Goal: Communication & Community: Answer question/provide support

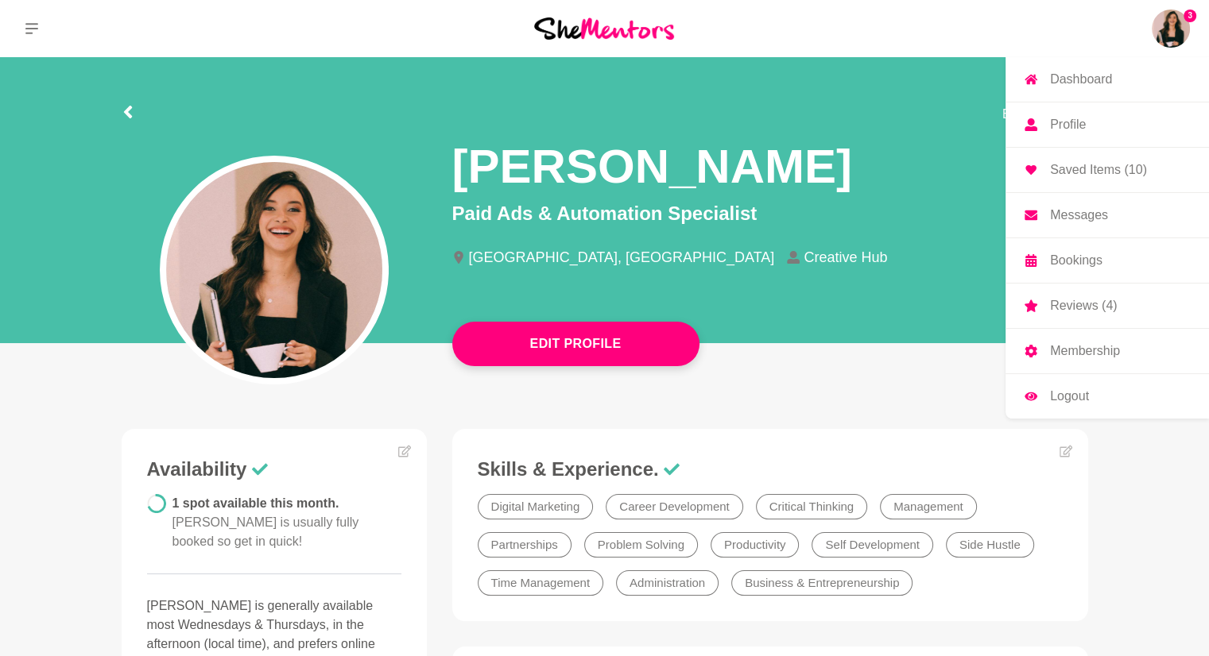
click at [1170, 33] on img at bounding box center [1170, 29] width 38 height 38
click at [1091, 215] on p "Messages" at bounding box center [1079, 215] width 58 height 13
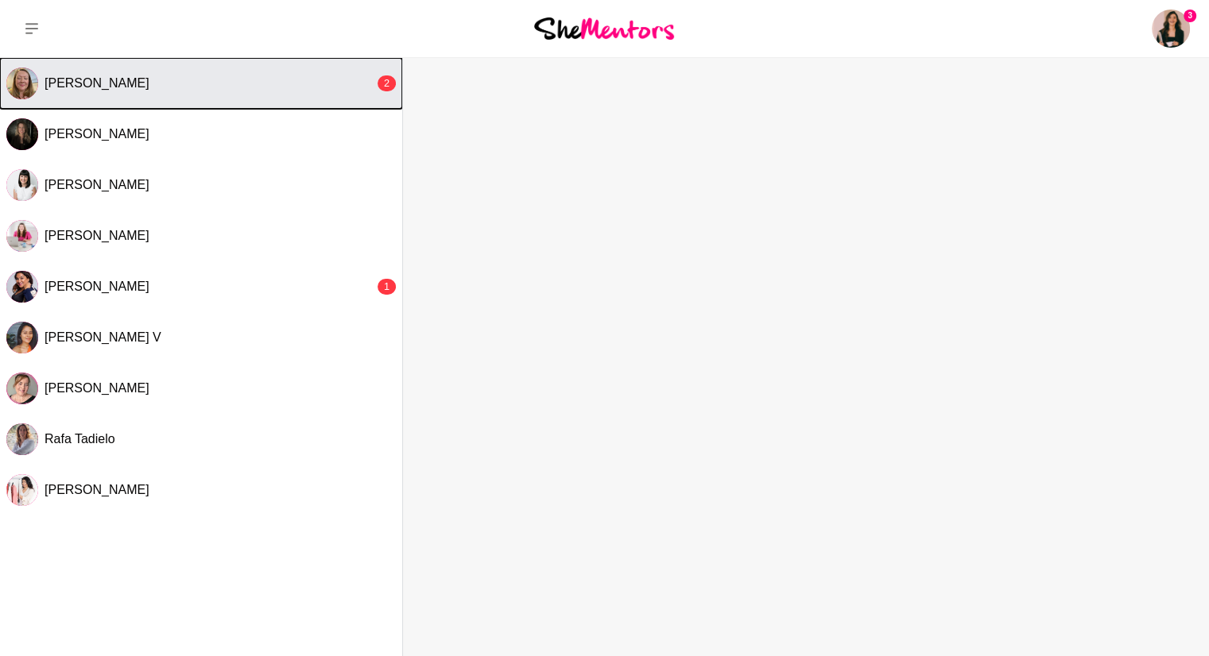
click at [201, 92] on button "[PERSON_NAME] 2" at bounding box center [201, 83] width 402 height 51
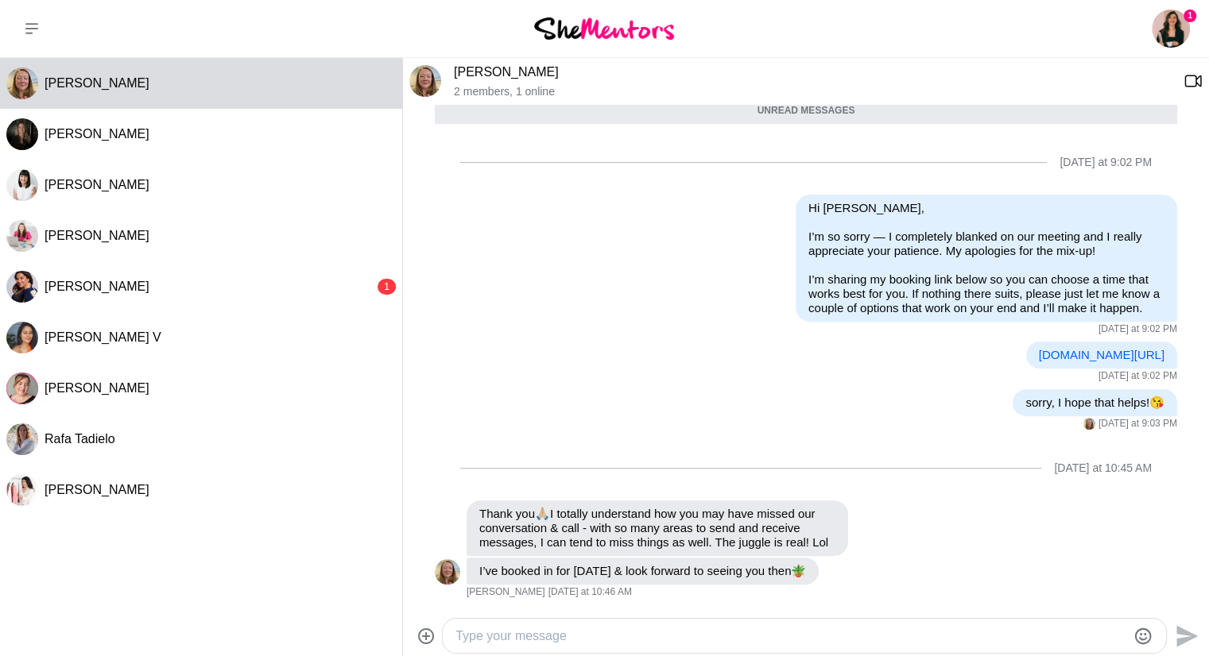
scroll to position [79, 0]
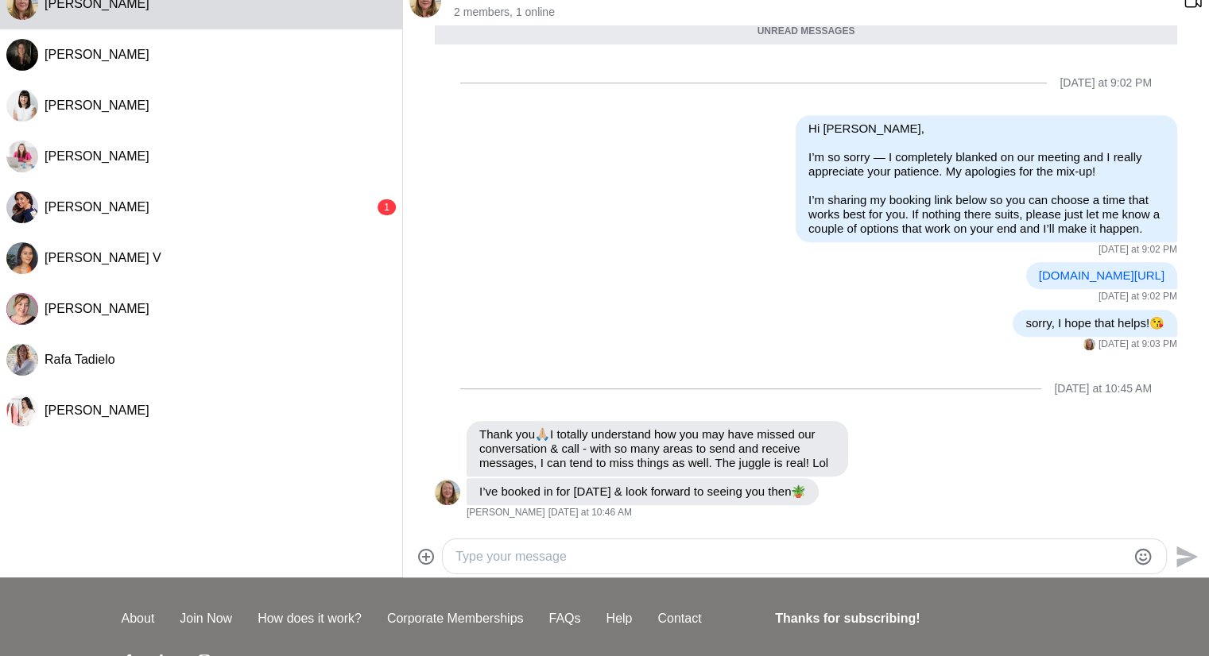
click at [602, 541] on div at bounding box center [804, 557] width 723 height 34
click at [604, 547] on textarea "Type your message" at bounding box center [790, 556] width 671 height 19
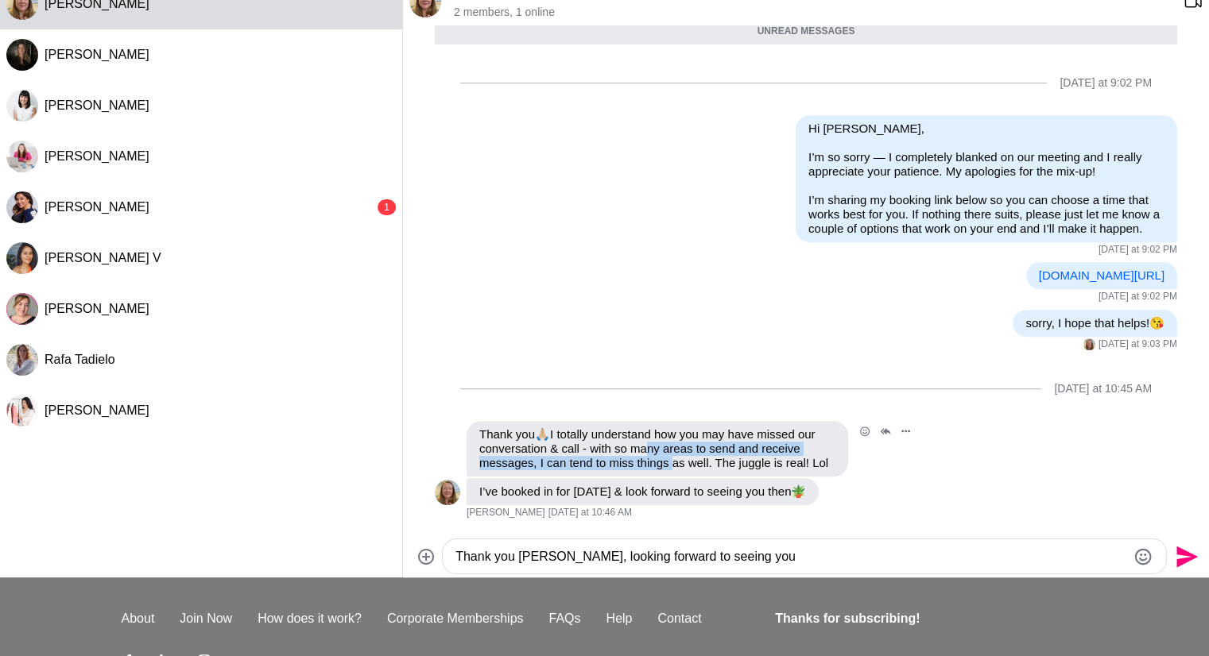
drag, startPoint x: 559, startPoint y: 431, endPoint x: 556, endPoint y: 422, distance: 9.3
click at [556, 427] on p "Thank you 🙏🏼 I totally understand how you may have missed our conversation & ca…" at bounding box center [657, 448] width 356 height 43
click at [537, 427] on span "🙏🏼" at bounding box center [542, 434] width 15 height 14
drag, startPoint x: 541, startPoint y: 404, endPoint x: 560, endPoint y: 404, distance: 19.1
click at [560, 427] on p "Thank you 🙏🏼 I totally understand how you may have missed our conversation & ca…" at bounding box center [657, 448] width 356 height 43
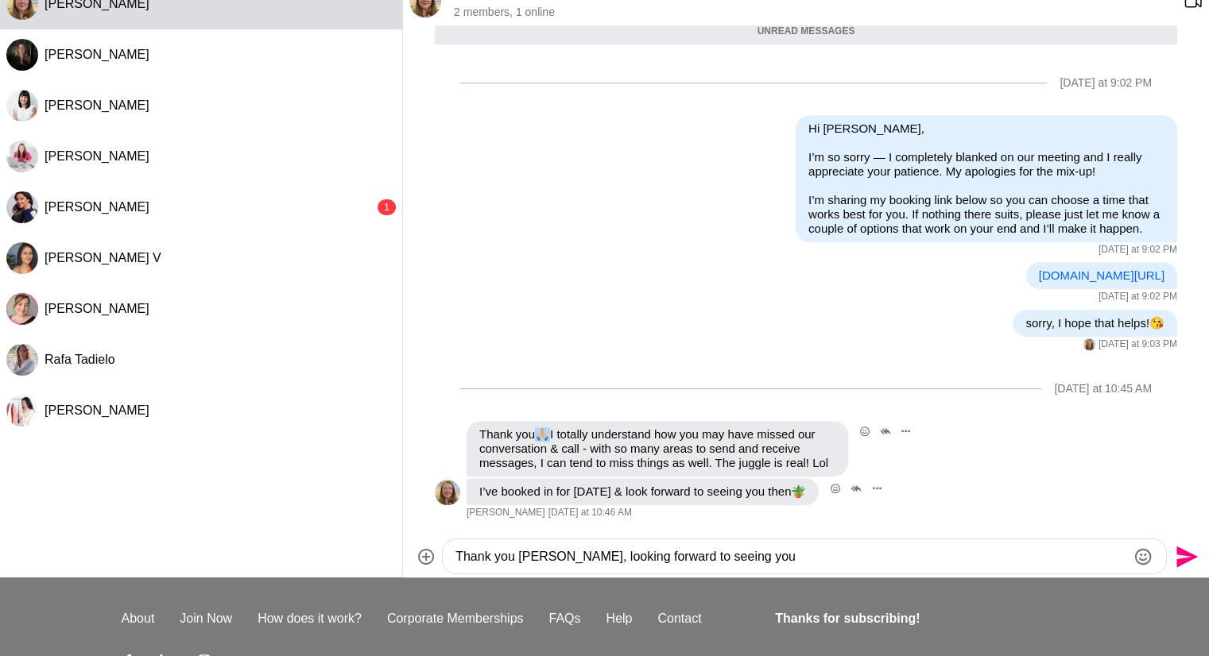
copy span "🙏🏼"
click at [752, 549] on textarea "Thank you [PERSON_NAME], looking forward to seeing you" at bounding box center [790, 556] width 671 height 19
paste textarea "🙏🏼"
click at [517, 557] on textarea "Thank you [PERSON_NAME], looking forward to seeing you🙏🏼" at bounding box center [790, 556] width 671 height 19
click at [919, 561] on textarea "Thank you for being so understanding [PERSON_NAME], looking forward to seeing y…" at bounding box center [790, 556] width 671 height 19
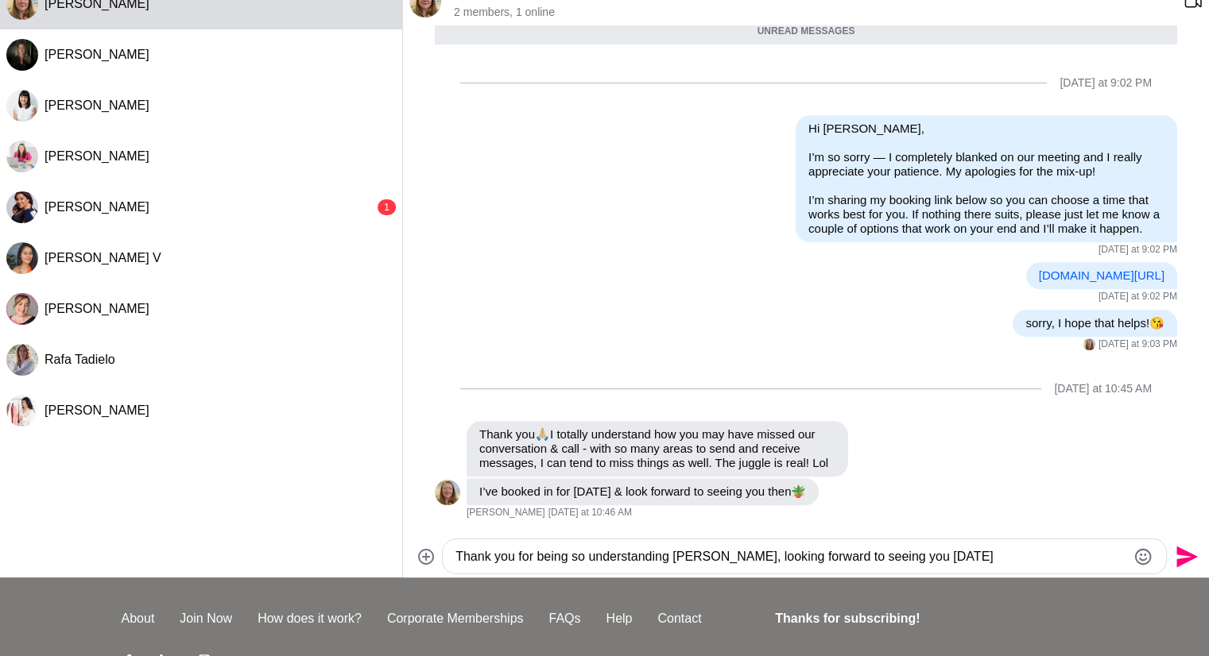
paste textarea "🙏🏼"
type textarea "Thank you for being so understanding [PERSON_NAME], looking forward to seeing y…"
click at [1188, 563] on icon "Send" at bounding box center [1184, 556] width 25 height 25
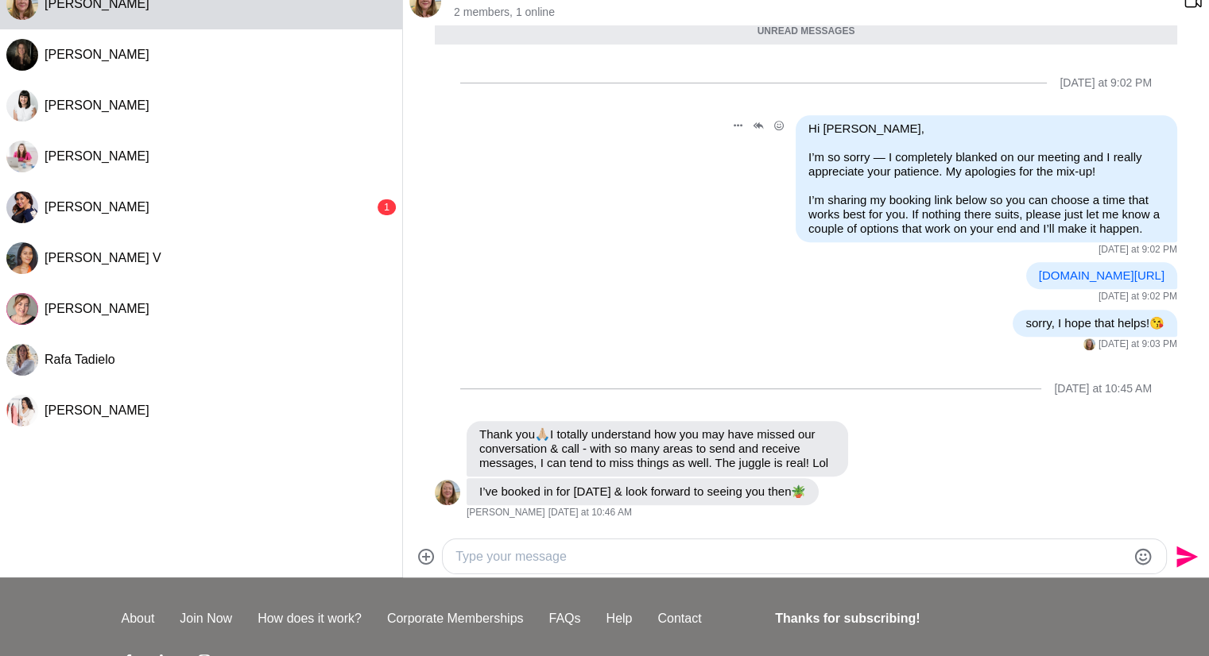
scroll to position [791, 0]
